Goal: Navigation & Orientation: Find specific page/section

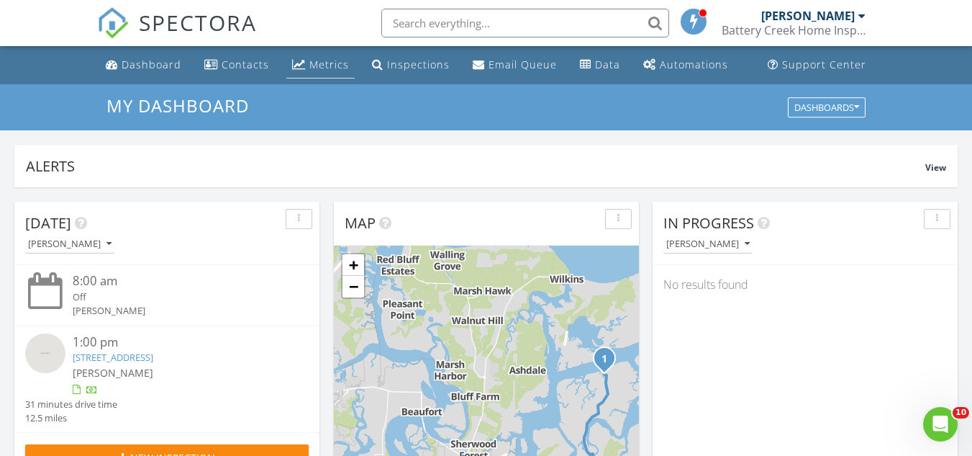
click at [314, 63] on div "Metrics" at bounding box center [329, 65] width 40 height 14
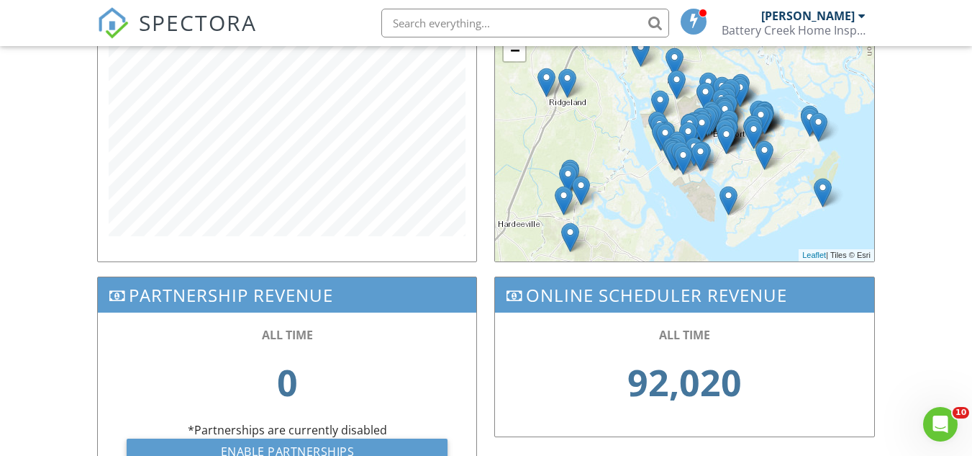
scroll to position [651, 0]
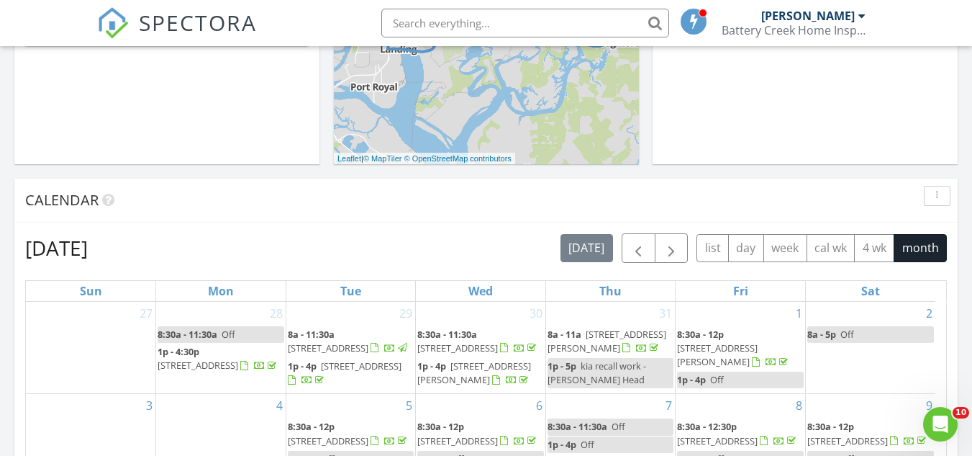
scroll to position [451, 0]
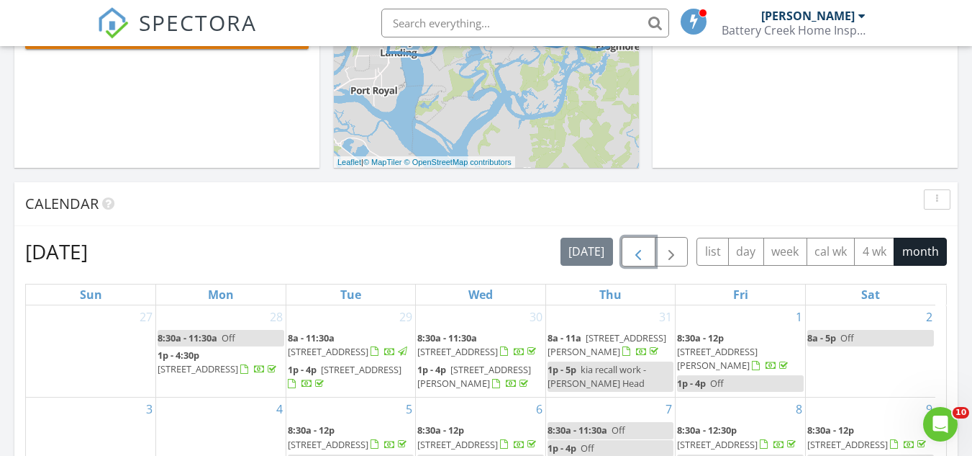
click at [625, 260] on button "button" at bounding box center [639, 252] width 34 height 30
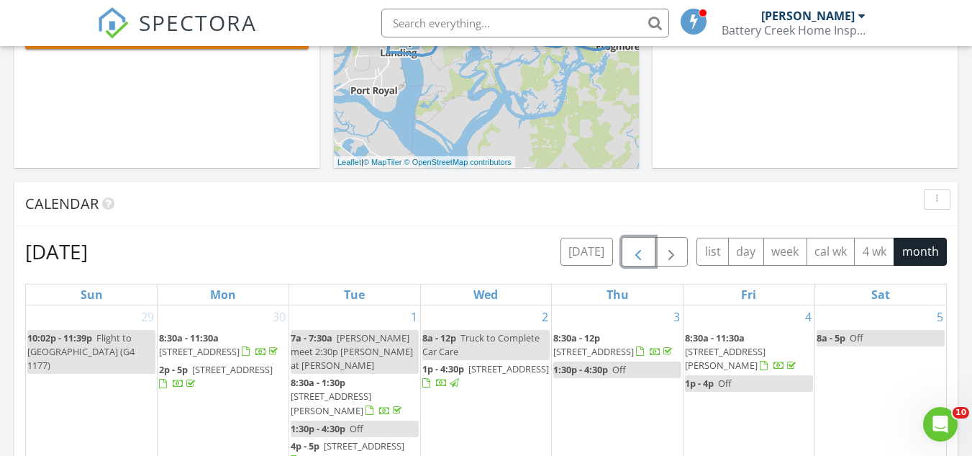
click at [625, 259] on button "button" at bounding box center [639, 252] width 34 height 30
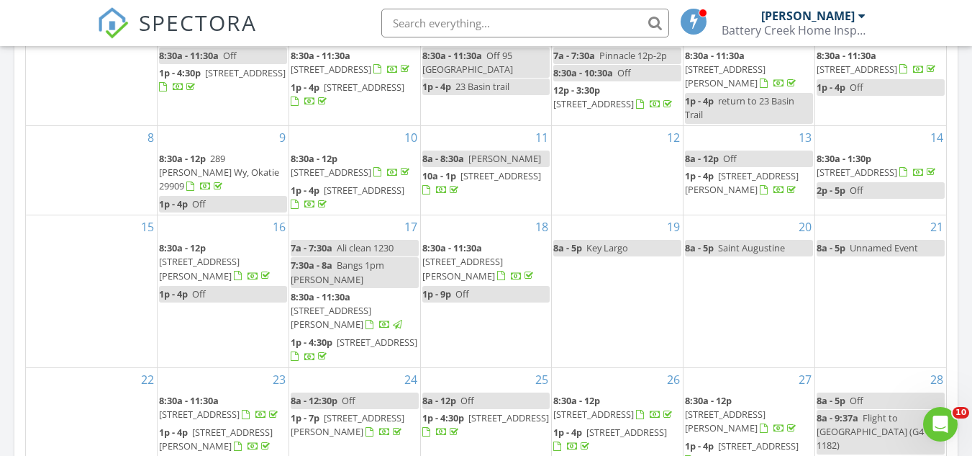
scroll to position [710, 0]
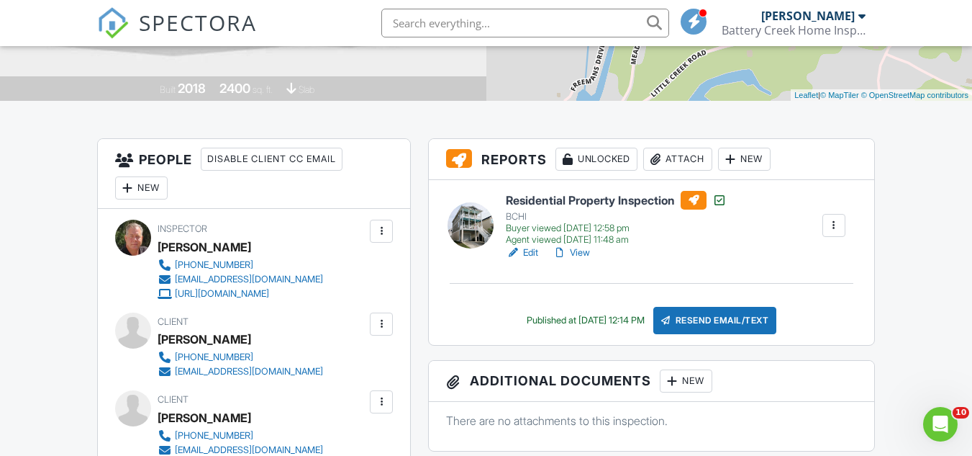
click at [576, 253] on link "View" at bounding box center [571, 252] width 37 height 14
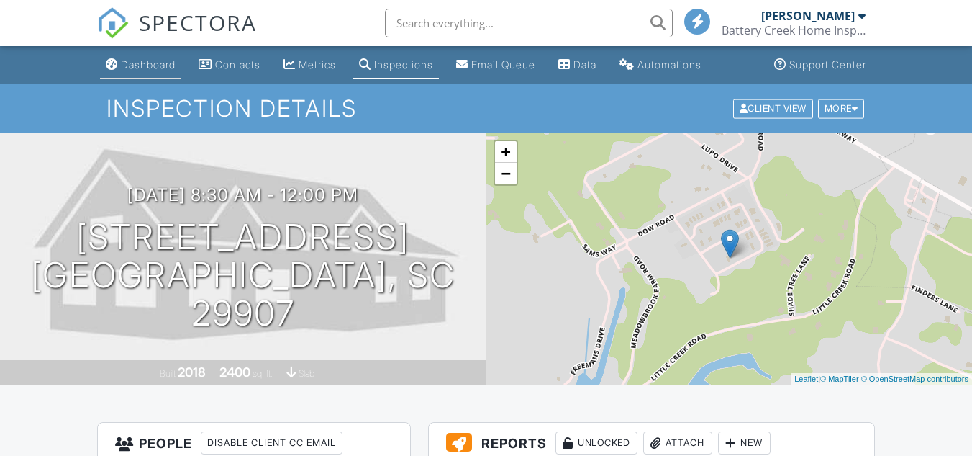
click at [154, 63] on div "Dashboard" at bounding box center [148, 64] width 55 height 12
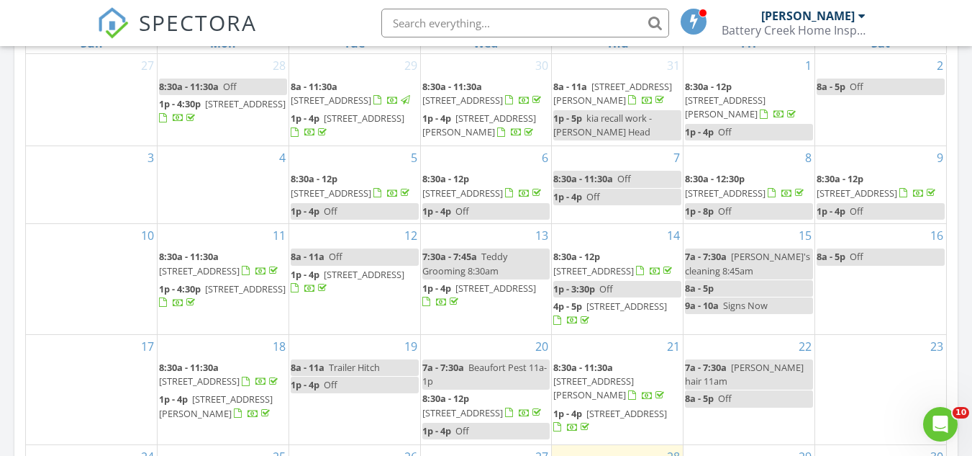
scroll to position [9, 0]
